Goal: Task Accomplishment & Management: Manage account settings

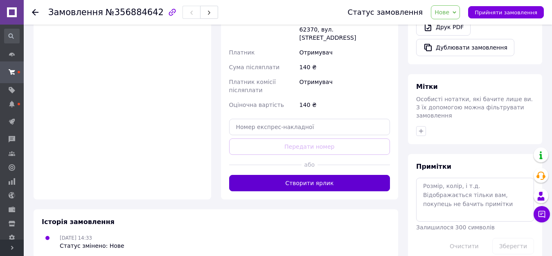
drag, startPoint x: 281, startPoint y: 144, endPoint x: 286, endPoint y: 154, distance: 10.8
click at [284, 155] on div at bounding box center [265, 165] width 72 height 20
click at [286, 175] on button "Створити ярлик" at bounding box center [309, 183] width 161 height 16
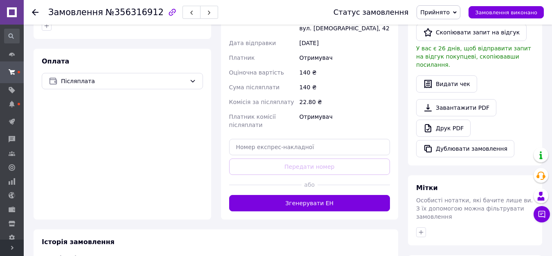
scroll to position [216, 0]
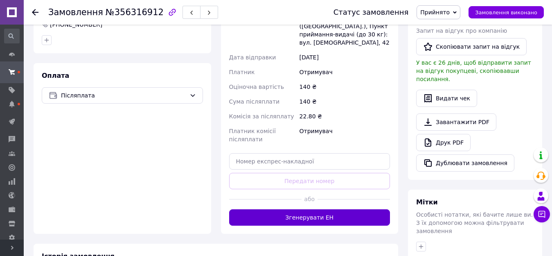
click at [332, 209] on button "Згенерувати ЕН" at bounding box center [309, 217] width 161 height 16
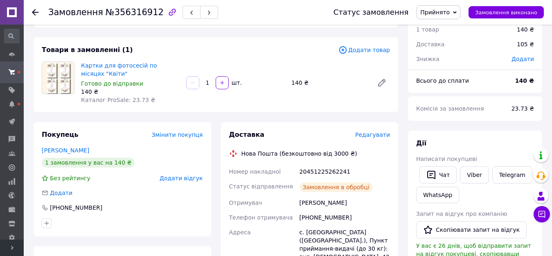
scroll to position [11, 0]
